Goal: Task Accomplishment & Management: Complete application form

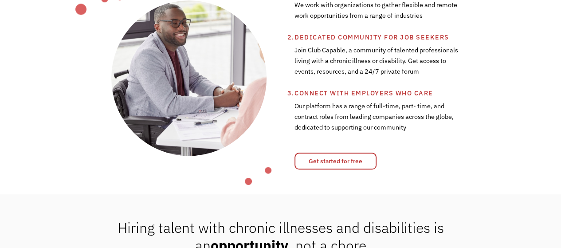
scroll to position [355, 0]
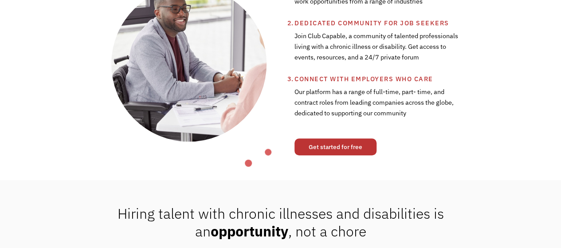
click at [352, 145] on link "Get started for free" at bounding box center [336, 146] width 82 height 17
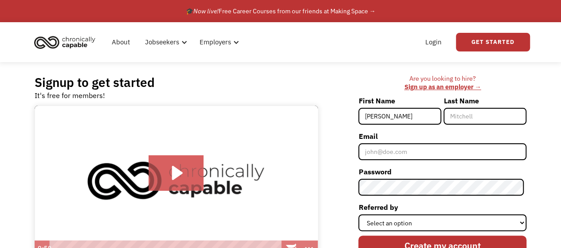
type input "[PERSON_NAME]"
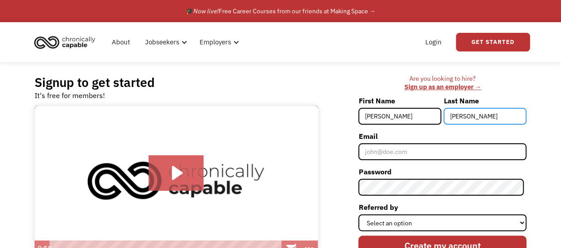
type input "Norris"
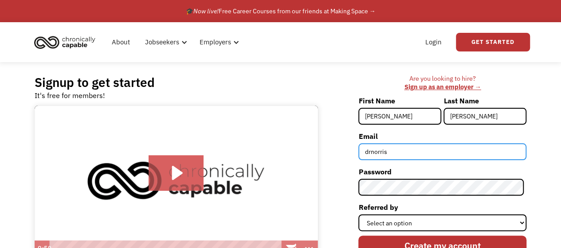
type input "drnorris0508@gmail.com"
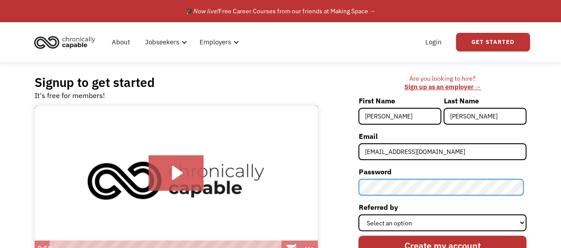
scroll to position [37, 0]
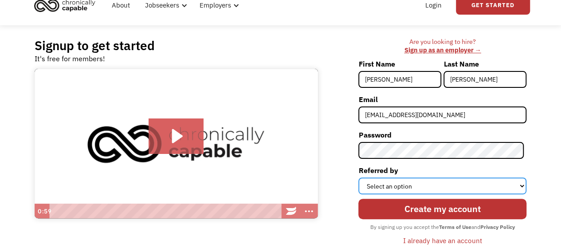
click at [439, 185] on select "Select an option Instagram Facebook Twitter Search Engine News Article Word of …" at bounding box center [443, 186] width 168 height 17
select select "Employer"
click at [361, 178] on select "Select an option Instagram Facebook Twitter Search Engine News Article Word of …" at bounding box center [443, 186] width 168 height 17
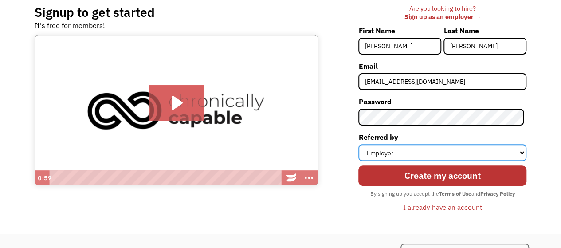
scroll to position [69, 0]
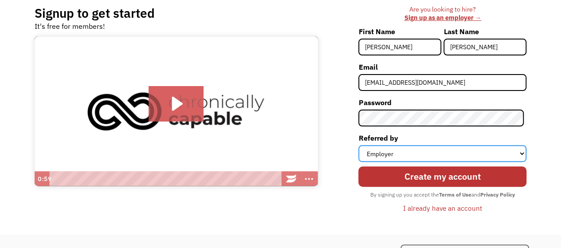
click at [426, 155] on select "Select an option Instagram Facebook Twitter Search Engine News Article Word of …" at bounding box center [443, 153] width 168 height 17
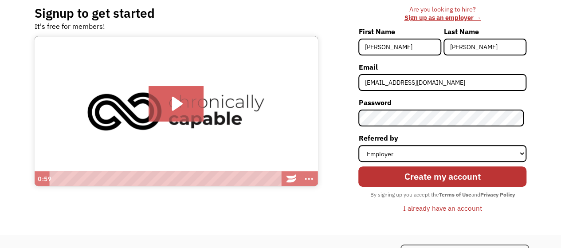
click at [340, 208] on div "Are you looking to hire? ‍ Sign up as an employer → First Name Danielle Last Na…" at bounding box center [427, 113] width 200 height 217
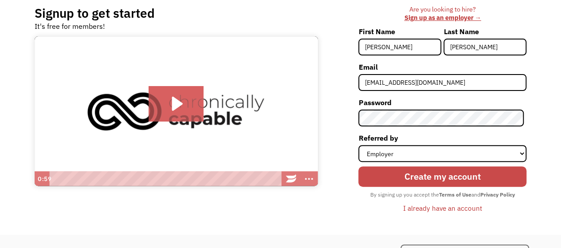
click at [422, 178] on input "Create my account" at bounding box center [443, 176] width 168 height 20
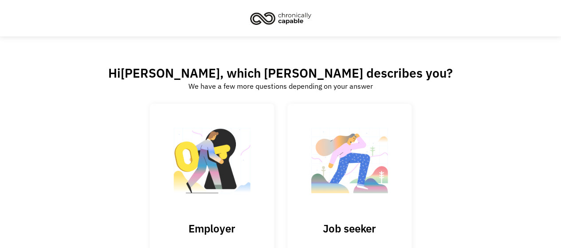
scroll to position [49, 0]
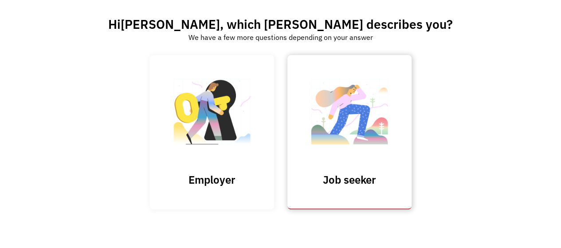
click at [339, 148] on img at bounding box center [349, 116] width 89 height 87
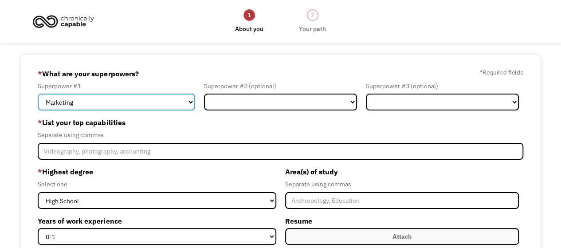
click at [188, 106] on select "Marketing Human Resources Finance Technology Operations Sales Industrial & Manu…" at bounding box center [117, 102] width 158 height 17
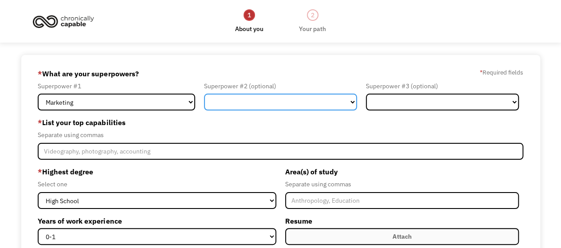
click at [241, 102] on select "Marketing Human Resources Finance Technology Operations Sales Industrial & Manu…" at bounding box center [280, 102] width 153 height 17
select select "Communications & Public Relations"
click at [204, 94] on select "Marketing Human Resources Finance Technology Operations Sales Industrial & Manu…" at bounding box center [280, 102] width 153 height 17
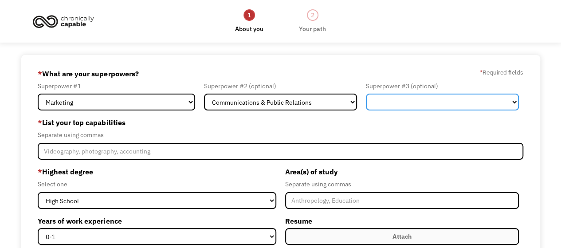
click at [408, 102] on select "Marketing Human Resources Finance Technology Operations Sales Industrial & Manu…" at bounding box center [442, 102] width 153 height 17
select select "Operations"
click at [366, 94] on select "Marketing Human Resources Finance Technology Operations Sales Industrial & Manu…" at bounding box center [442, 102] width 153 height 17
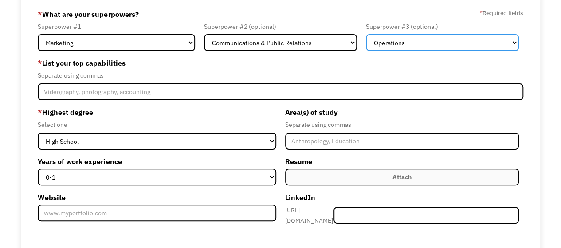
scroll to position [67, 0]
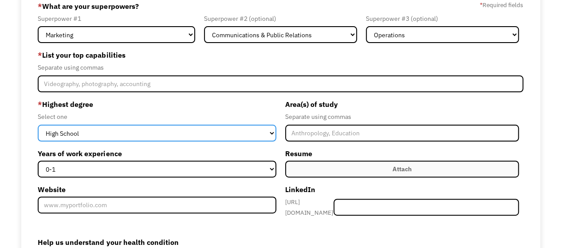
click at [232, 131] on select "High School Associates Bachelors Master's PhD" at bounding box center [157, 133] width 238 height 17
select select "masters"
click at [38, 125] on select "High School Associates Bachelors Master's PhD" at bounding box center [157, 133] width 238 height 17
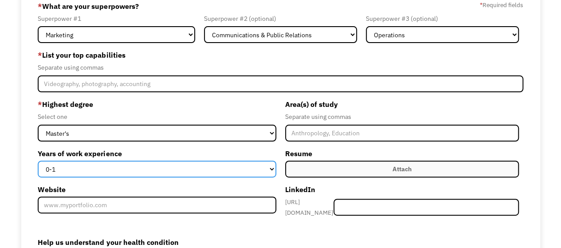
click at [162, 169] on select "0-1 2-4 5-10 11-15 15+" at bounding box center [157, 169] width 238 height 17
select select "5-10"
click at [38, 161] on select "0-1 2-4 5-10 11-15 15+" at bounding box center [157, 169] width 238 height 17
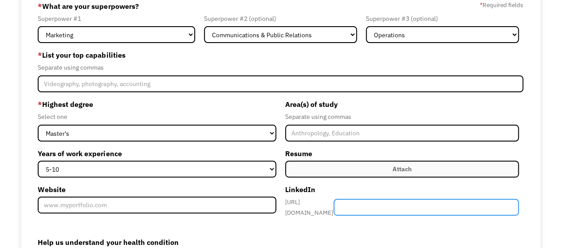
click at [420, 207] on input "Member-Create-Step1" at bounding box center [426, 207] width 185 height 17
type input "daniellernorris"
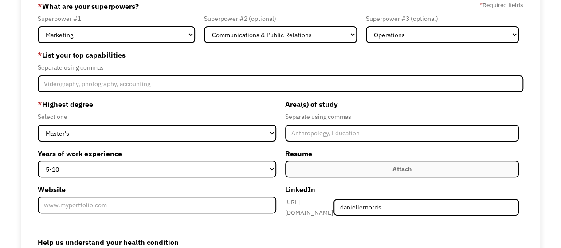
click at [390, 168] on label "Attach" at bounding box center [402, 169] width 234 height 17
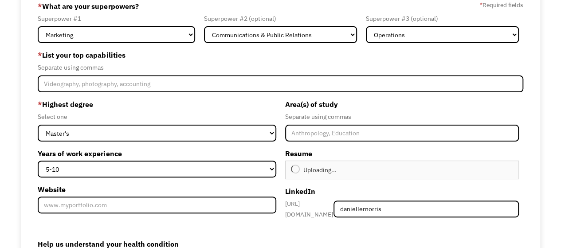
type input "Continue"
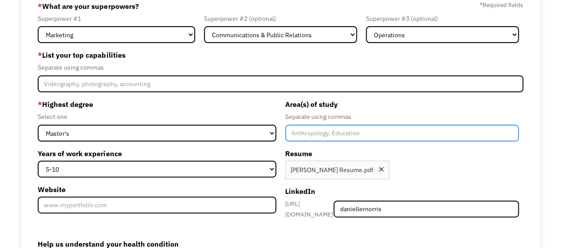
click at [326, 134] on input "Member-Create-Step1" at bounding box center [402, 133] width 234 height 17
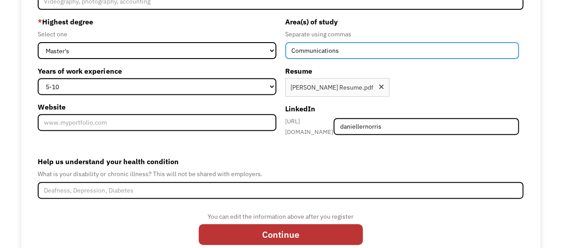
scroll to position [170, 0]
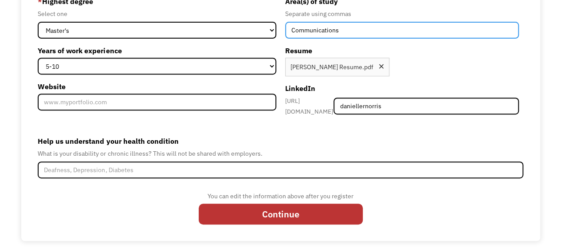
type input "Communications"
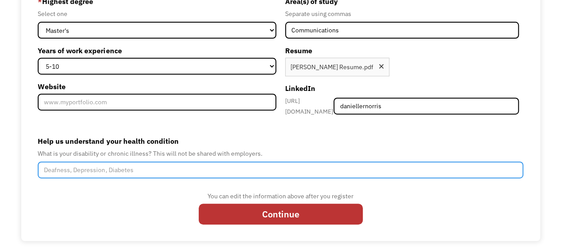
click at [112, 169] on input "Help us understand your health condition" at bounding box center [281, 170] width 486 height 17
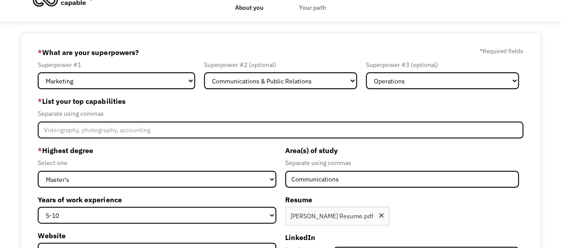
scroll to position [21, 0]
type input "high-masking [MEDICAL_DATA], [MEDICAL_DATA]"
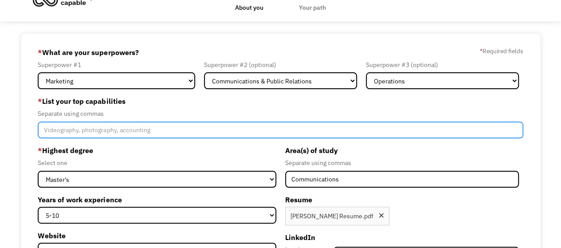
click at [128, 130] on input "Member-Create-Step1" at bounding box center [281, 130] width 486 height 17
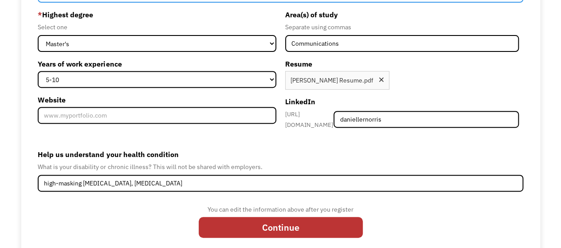
scroll to position [170, 0]
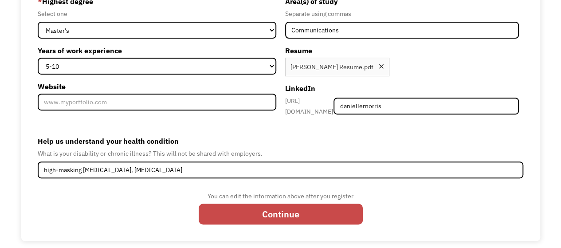
type input "marketing automation, email marketing, marketing operations, marketing data ana…"
click at [256, 218] on input "Continue" at bounding box center [281, 214] width 164 height 20
type input "Please wait..."
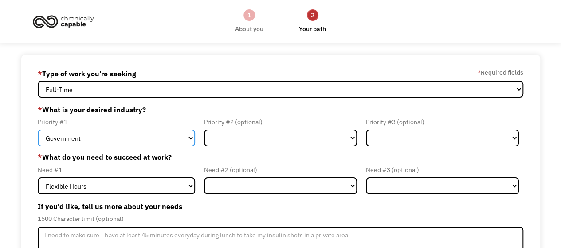
click at [154, 139] on select "Government Finance & Insurance Health & Social Care Tech & Engineering Creative…" at bounding box center [117, 138] width 158 height 17
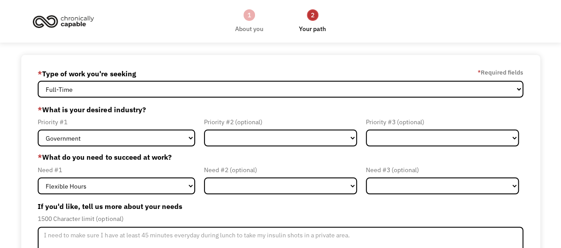
click at [253, 162] on div "* What do you need to succeed at work? Need #1 Flexible Hours Remote Work Servi…" at bounding box center [281, 173] width 486 height 43
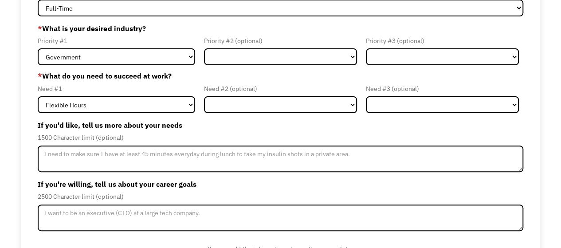
scroll to position [86, 0]
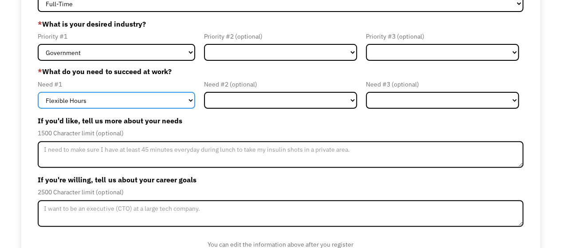
click at [182, 102] on select "Flexible Hours Remote Work Service Animal On-site Accommodations Visual Support…" at bounding box center [117, 100] width 158 height 17
click at [38, 92] on select "Flexible Hours Remote Work Service Animal On-site Accommodations Visual Support…" at bounding box center [117, 100] width 158 height 17
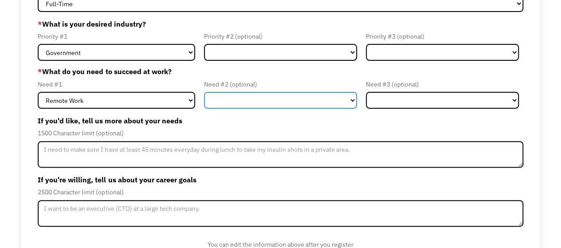
click at [246, 106] on select "Flexible Hours Remote Work Service Animal On-site Accommodations Visual Support…" at bounding box center [280, 100] width 153 height 17
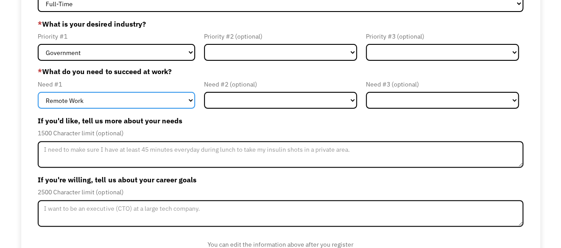
click at [170, 97] on select "Flexible Hours Remote Work Service Animal On-site Accommodations Visual Support…" at bounding box center [117, 100] width 158 height 17
select select "Flexible Hours"
click at [38, 92] on select "Flexible Hours Remote Work Service Animal On-site Accommodations Visual Support…" at bounding box center [117, 100] width 158 height 17
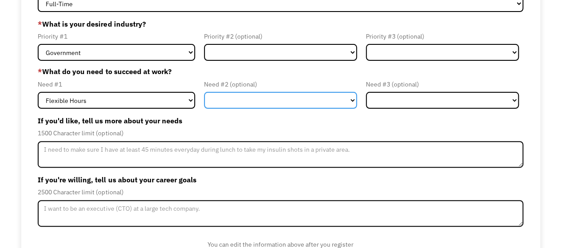
click at [247, 103] on select "Flexible Hours Remote Work Service Animal On-site Accommodations Visual Support…" at bounding box center [280, 100] width 153 height 17
select select "Remote Work"
click at [204, 92] on select "Flexible Hours Remote Work Service Animal On-site Accommodations Visual Support…" at bounding box center [280, 100] width 153 height 17
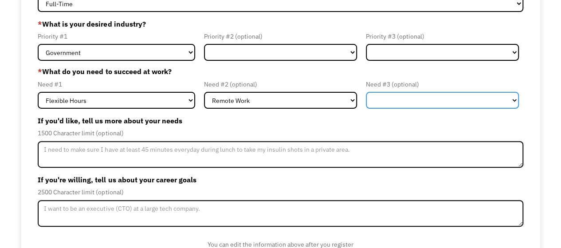
click at [414, 96] on select "Flexible Hours Remote Work Service Animal On-site Accommodations Visual Support…" at bounding box center [442, 100] width 153 height 17
select select "On-site Accommodations"
click at [366, 92] on select "Flexible Hours Remote Work Service Animal On-site Accommodations Visual Support…" at bounding box center [442, 100] width 153 height 17
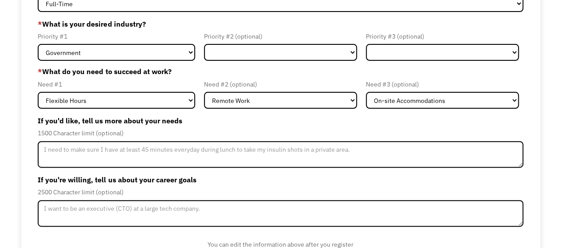
click at [408, 115] on label "If you'd like, tell us more about your needs" at bounding box center [281, 121] width 486 height 14
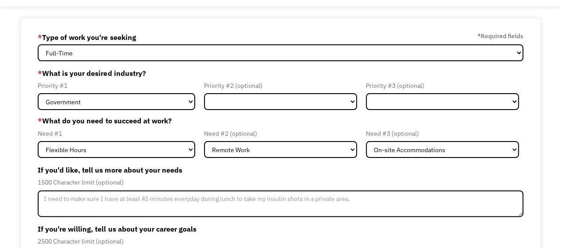
scroll to position [36, 0]
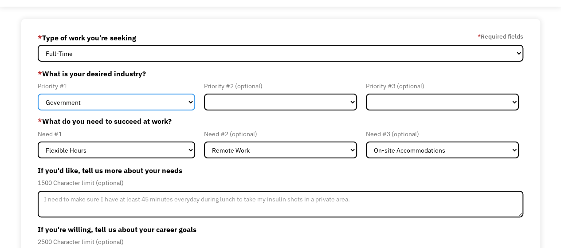
click at [186, 99] on select "Government Finance & Insurance Health & Social Care Tech & Engineering Creative…" at bounding box center [117, 102] width 158 height 17
select select "Creative & Design"
click at [38, 94] on select "Government Finance & Insurance Health & Social Care Tech & Engineering Creative…" at bounding box center [117, 102] width 158 height 17
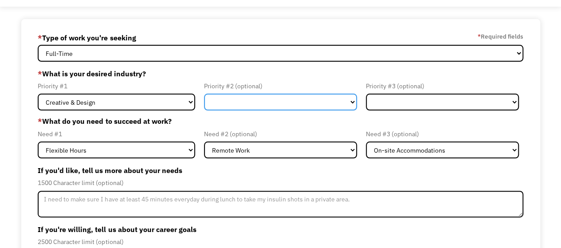
click at [276, 100] on select "Government Finance & Insurance Health & Social Care Tech & Engineering Creative…" at bounding box center [280, 102] width 153 height 17
select select "Health & Social Care"
click at [204, 94] on select "Government Finance & Insurance Health & Social Care Tech & Engineering Creative…" at bounding box center [280, 102] width 153 height 17
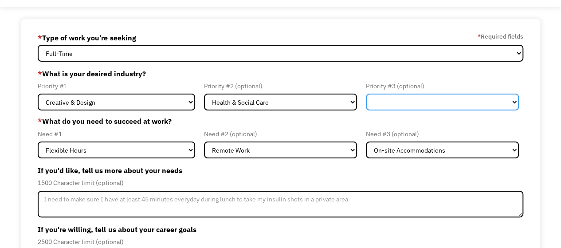
click at [389, 110] on select "Government Finance & Insurance Health & Social Care Tech & Engineering Creative…" at bounding box center [442, 102] width 153 height 17
select select "Other"
click at [366, 94] on select "Government Finance & Insurance Health & Social Care Tech & Engineering Creative…" at bounding box center [442, 102] width 153 height 17
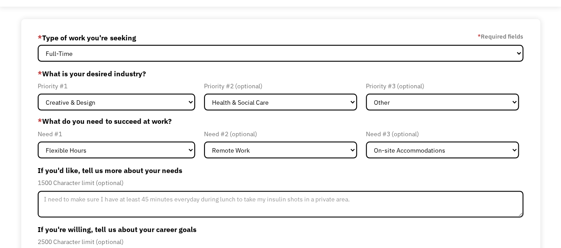
click at [426, 184] on div "1500 Character limit (optional)" at bounding box center [281, 183] width 486 height 11
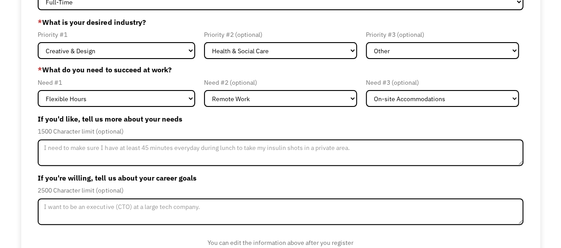
scroll to position [104, 0]
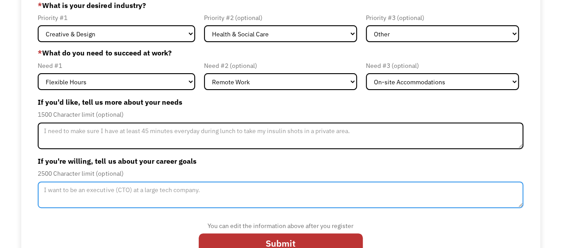
click at [322, 190] on textarea "Member-Update-Form-Step2" at bounding box center [281, 195] width 486 height 27
type textarea "I"
paste textarea "emphasis on marketing automations, designing smart programs, and using data"
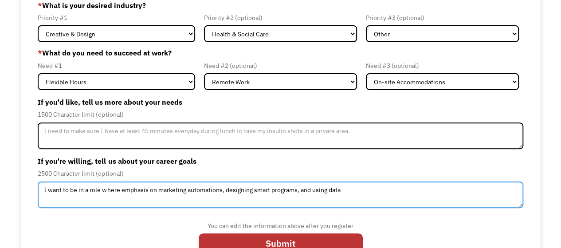
click at [122, 189] on textarea "I want to be in a role where emphasis on marketing automations, designing smart…" at bounding box center [281, 195] width 486 height 27
click at [156, 191] on textarea "I want to be in a role where emphasis on marketing automations, designing smart…" at bounding box center [281, 195] width 486 height 27
click at [119, 190] on textarea "I want to be in a role where emphasis on marketing automations, designing smart…" at bounding box center [281, 195] width 486 height 27
click at [148, 190] on textarea "I want to be in a role where emphasis on marketing automations, designing smart…" at bounding box center [281, 195] width 486 height 27
click at [180, 190] on textarea "I want to be in a role that will allow me to wor on marketing automations, desi…" at bounding box center [281, 195] width 486 height 27
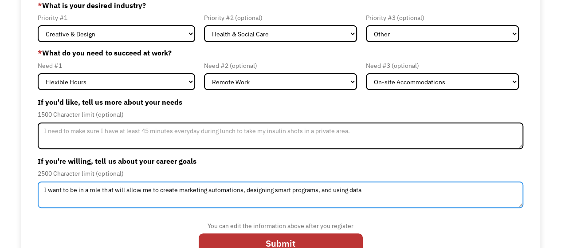
click at [274, 191] on textarea "I want to be in a role that will allow me to create marketing automations, desi…" at bounding box center [281, 195] width 486 height 27
click at [310, 190] on textarea "I want to be in a role that will allow me to create marketing automations, desi…" at bounding box center [281, 195] width 486 height 27
click at [364, 190] on textarea "I want to be in a role that will allow me to create marketing automations, desi…" at bounding box center [281, 195] width 486 height 27
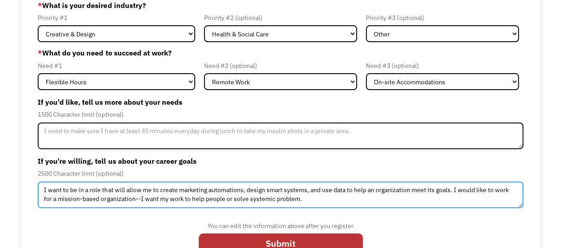
click at [250, 198] on textarea "I want to be in a role that will allow me to create marketing automations, desi…" at bounding box center [281, 195] width 486 height 27
click at [338, 203] on textarea "I want to be in a role that will allow me to create marketing automations, desi…" at bounding box center [281, 195] width 486 height 27
type textarea "I want to be in a role that will allow me to create marketing automations, desi…"
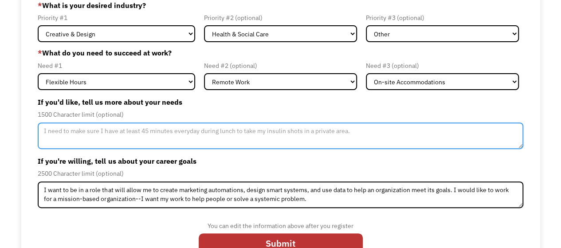
click at [255, 126] on textarea "Member-Update-Form-Step2" at bounding box center [281, 135] width 486 height 27
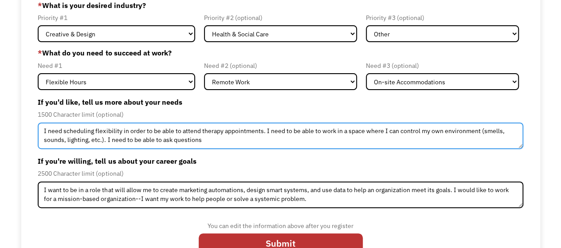
click at [126, 136] on textarea "I need scheduling flexibility in order to be able to attend therapy appointment…" at bounding box center [281, 135] width 486 height 27
click at [220, 142] on textarea "I need scheduling flexibility in order to be able to attend therapy appointment…" at bounding box center [281, 135] width 486 height 27
click at [132, 141] on textarea "I need scheduling flexibility in order to be able to attend therapy appointment…" at bounding box center [281, 135] width 486 height 27
click at [296, 143] on textarea "I need scheduling flexibility in order to be able to attend therapy appointment…" at bounding box center [281, 135] width 486 height 27
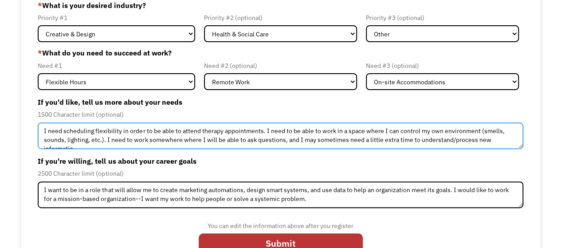
scroll to position [5, 0]
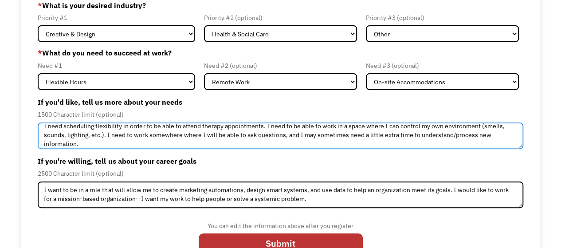
click at [199, 133] on textarea "I need scheduling flexibility in order to be able to attend therapy appointment…" at bounding box center [281, 135] width 486 height 27
click at [123, 136] on textarea "I need scheduling flexibility in order to be able to attend therapy appointment…" at bounding box center [281, 135] width 486 height 27
click at [320, 134] on textarea "I need scheduling flexibility in order to be able to attend therapy appointment…" at bounding box center [281, 135] width 486 height 27
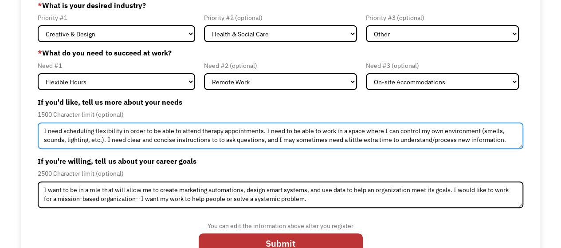
scroll to position [0, 0]
click at [468, 137] on textarea "I need scheduling flexibility in order to be able to attend therapy appointment…" at bounding box center [281, 135] width 486 height 27
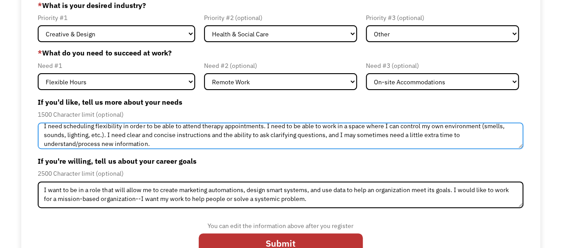
type textarea "I need scheduling flexibility in order to be able to attend therapy appointment…"
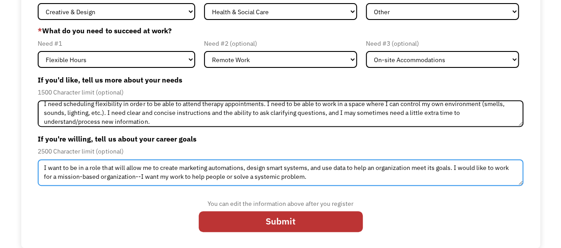
click at [309, 181] on textarea "I want to be in a role that will allow me to create marketing automations, desi…" at bounding box center [281, 172] width 486 height 27
click at [158, 169] on textarea "I want to be in a role that will allow me to create marketing automations, desi…" at bounding box center [281, 172] width 486 height 27
click at [75, 168] on textarea "I want to be in a role where I can create marketing automations, design smart s…" at bounding box center [281, 172] width 486 height 27
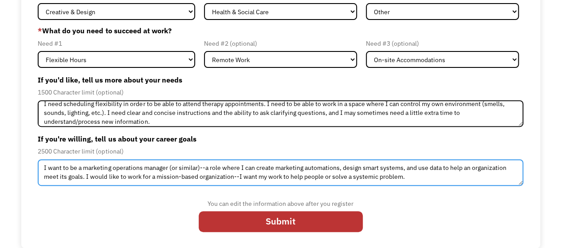
click at [237, 177] on textarea "I want to be a marketing operations manager (or similar)--a role where I can cr…" at bounding box center [281, 172] width 486 height 27
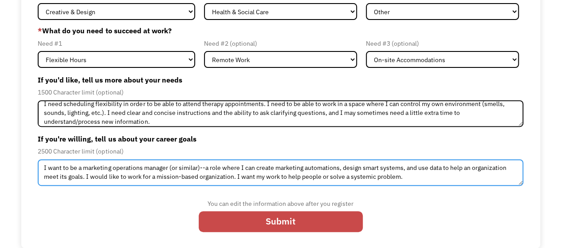
type textarea "I want to be a marketing operations manager (or similar)--a role where I can cr…"
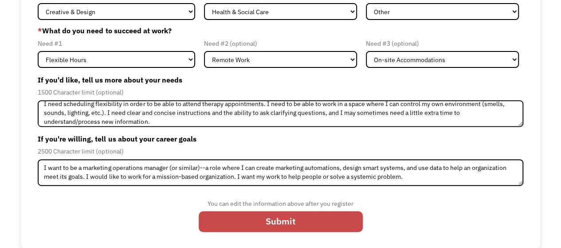
click at [284, 226] on input "Submit" at bounding box center [281, 221] width 164 height 20
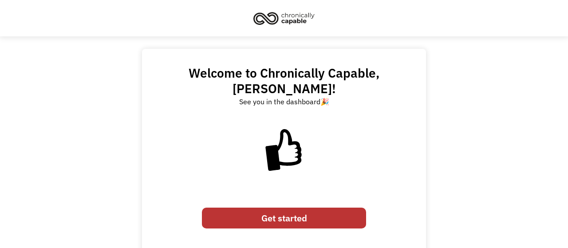
click at [263, 208] on link "Get started" at bounding box center [284, 218] width 164 height 20
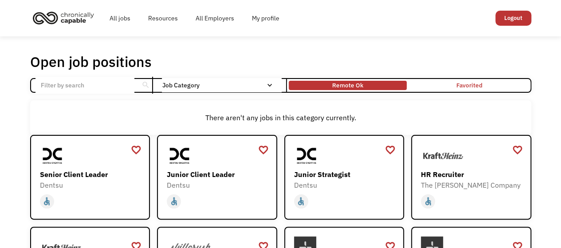
click at [361, 86] on div "Remote Ok" at bounding box center [347, 85] width 31 height 11
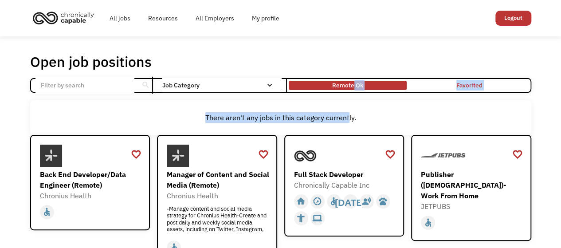
drag, startPoint x: 348, startPoint y: 94, endPoint x: 353, endPoint y: 90, distance: 6.0
click at [353, 90] on div "Remote Ok" at bounding box center [347, 85] width 31 height 11
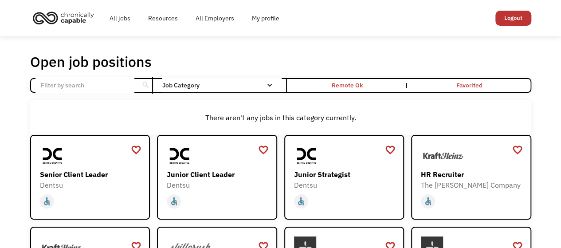
click at [392, 121] on div "There aren't any jobs in this category currently." at bounding box center [281, 117] width 493 height 11
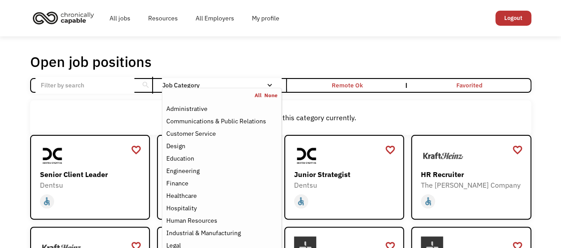
click at [250, 88] on nav "All None Administrative Communications & Public Relations Customer Service Desi…" at bounding box center [221, 221] width 119 height 267
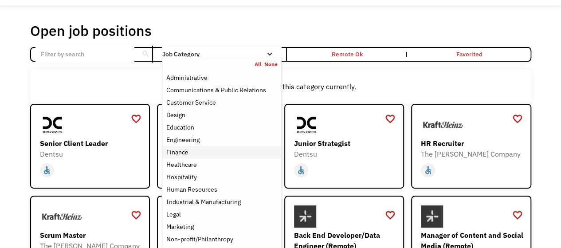
scroll to position [63, 0]
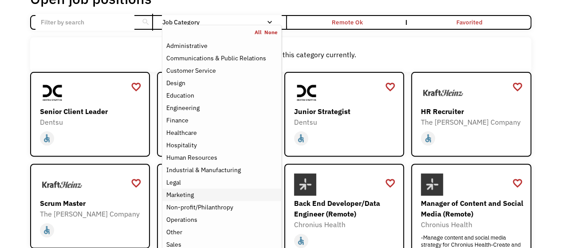
click at [213, 190] on div "Marketing" at bounding box center [221, 195] width 111 height 11
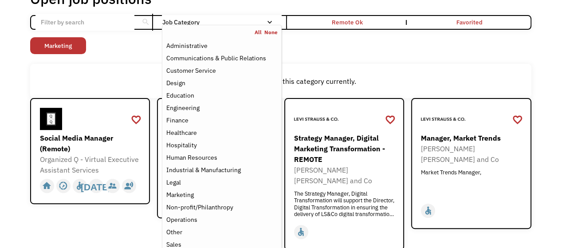
click at [359, 71] on div "There aren't any jobs in this category currently." at bounding box center [281, 81] width 502 height 35
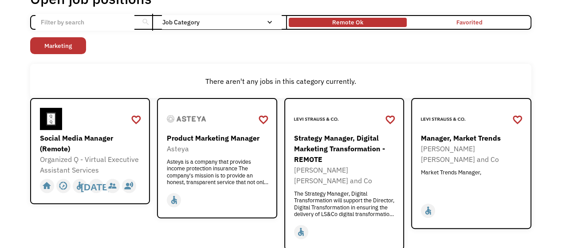
click at [371, 24] on div "Remote Ok" at bounding box center [348, 22] width 118 height 5
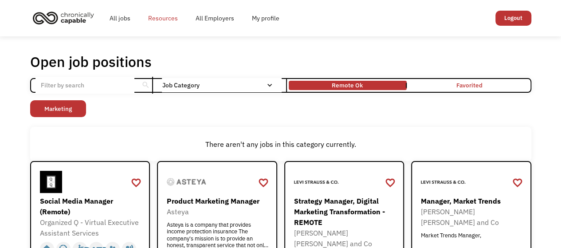
click at [154, 17] on link "Resources" at bounding box center [162, 18] width 47 height 28
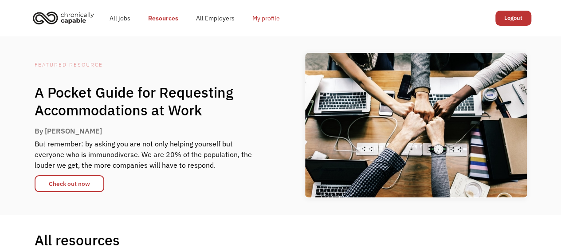
click at [272, 18] on link "My profile" at bounding box center [266, 18] width 45 height 28
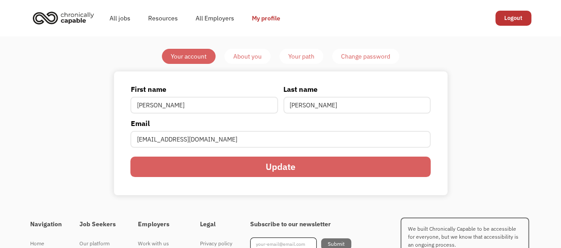
click at [246, 56] on div "About you" at bounding box center [247, 56] width 28 height 11
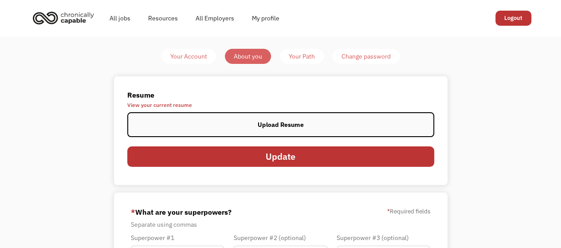
click at [318, 59] on link "Your Path" at bounding box center [302, 56] width 44 height 15
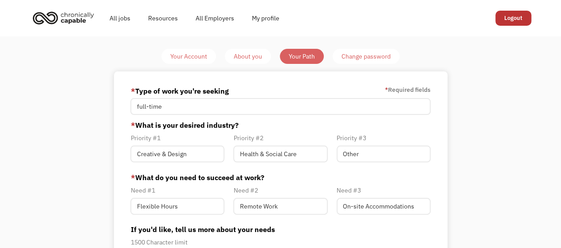
click at [48, 13] on img "home" at bounding box center [63, 18] width 67 height 20
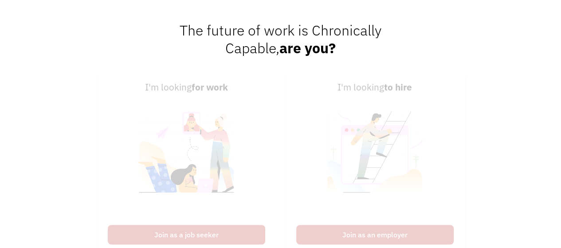
scroll to position [2039, 0]
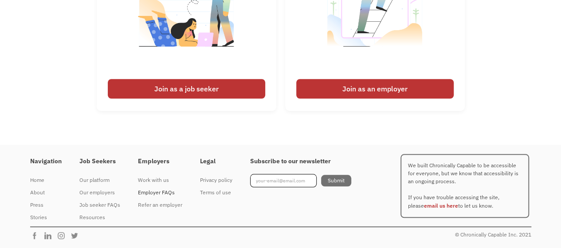
click at [163, 193] on div "Employer FAQs" at bounding box center [160, 192] width 44 height 11
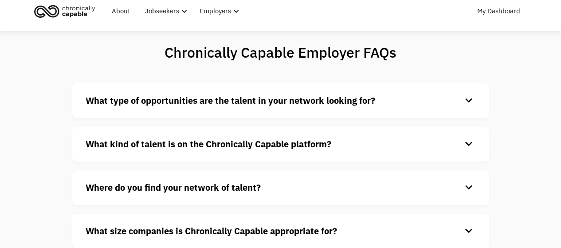
scroll to position [54, 0]
